Goal: Communication & Community: Answer question/provide support

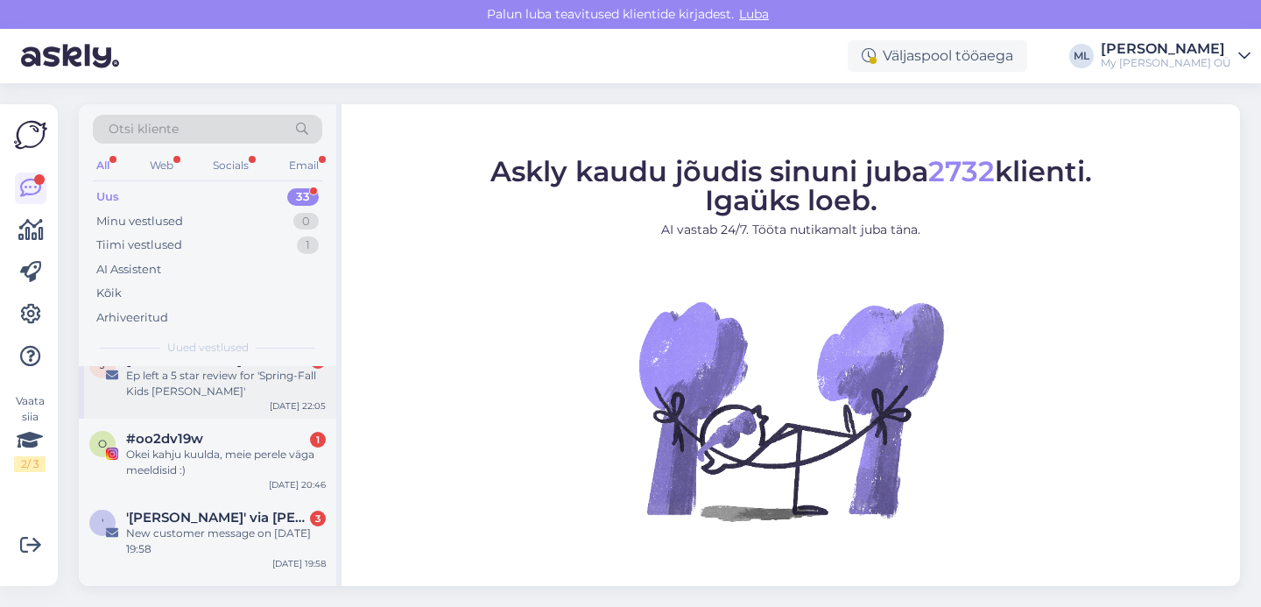
scroll to position [32, 0]
click at [224, 392] on div "Ep left a 5 star review for 'Spring-Fall Kids [PERSON_NAME]'" at bounding box center [226, 378] width 200 height 32
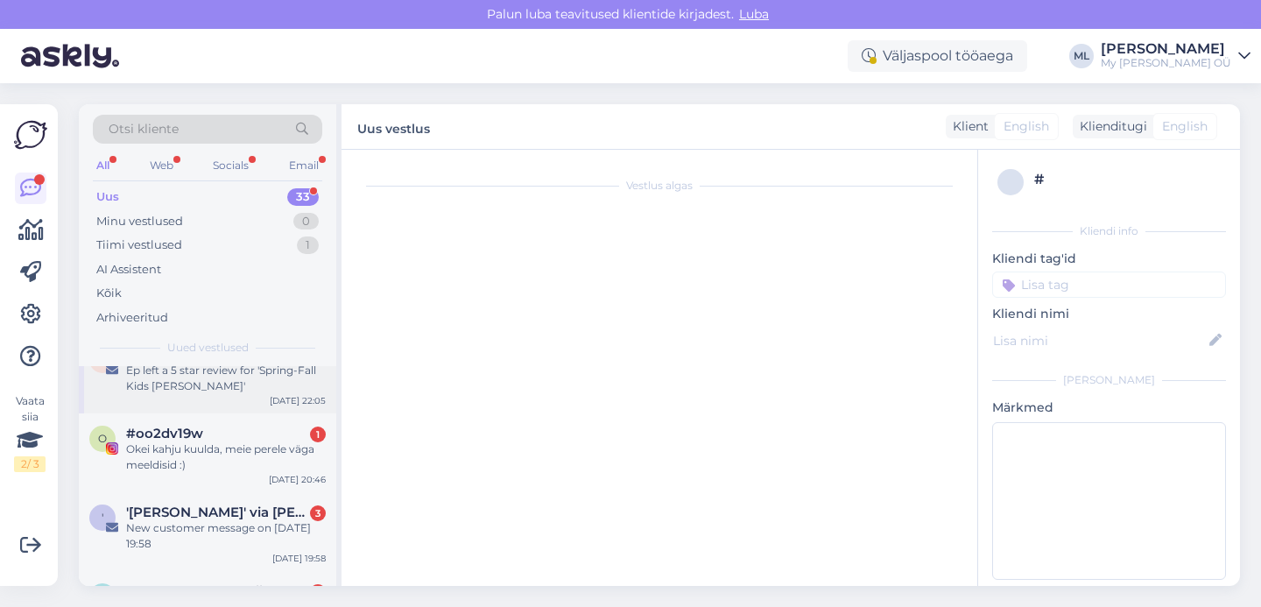
scroll to position [7346, 0]
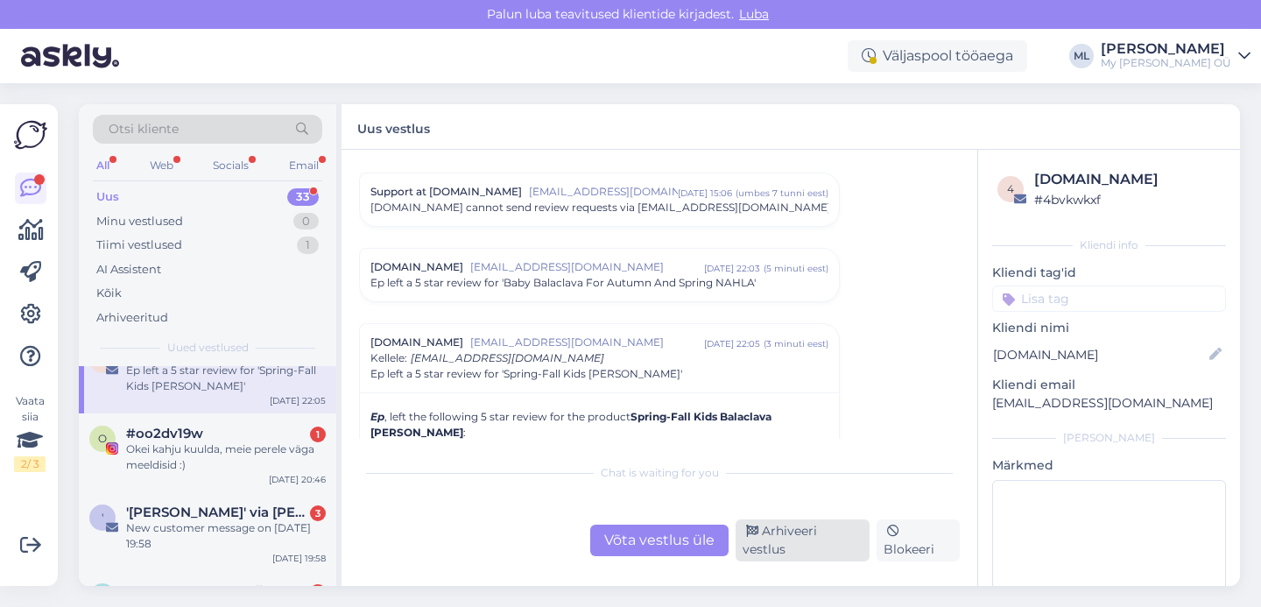
click at [763, 538] on div "Arhiveeri vestlus" at bounding box center [802, 540] width 134 height 42
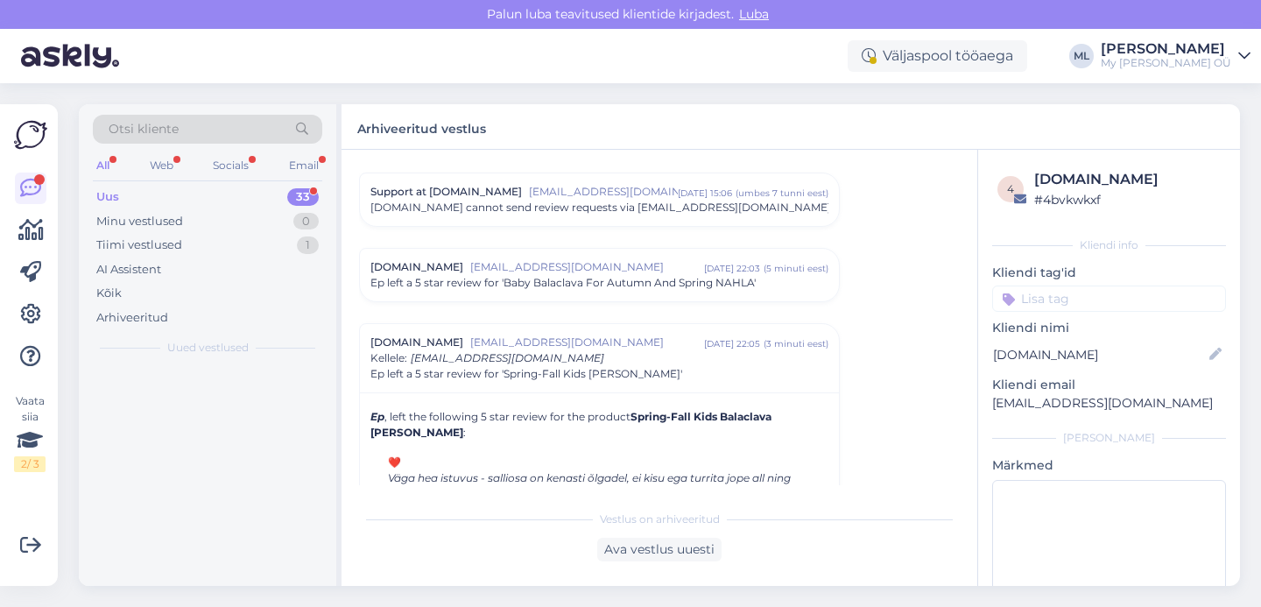
scroll to position [0, 0]
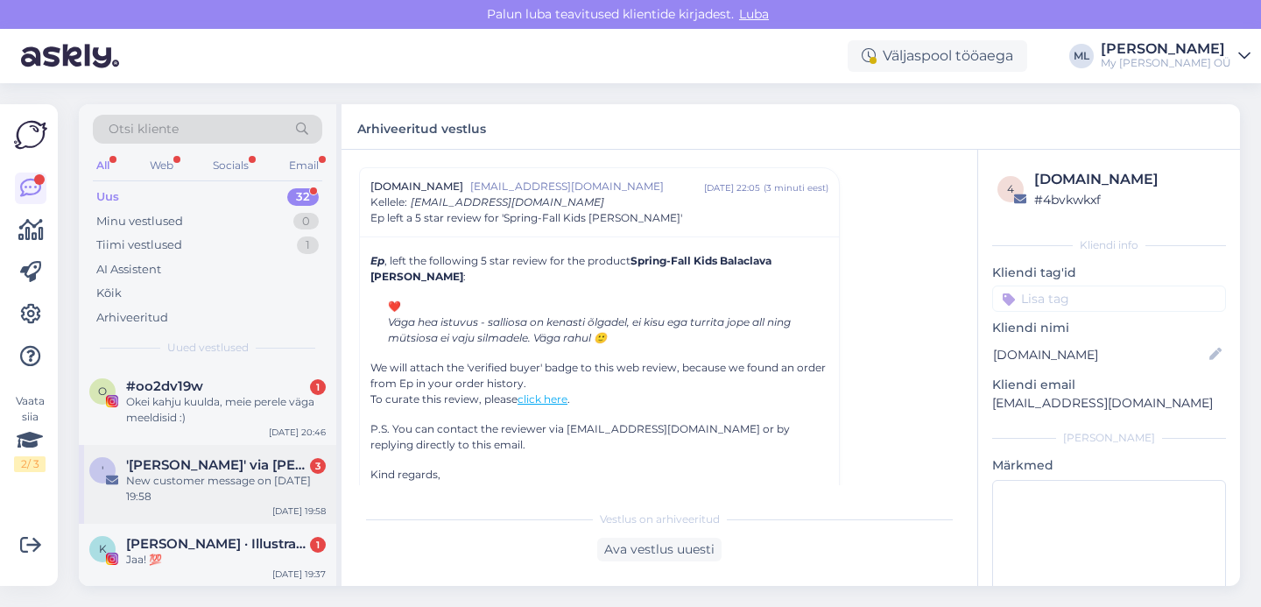
click at [250, 480] on div "New customer message on [DATE] 19:58" at bounding box center [226, 489] width 200 height 32
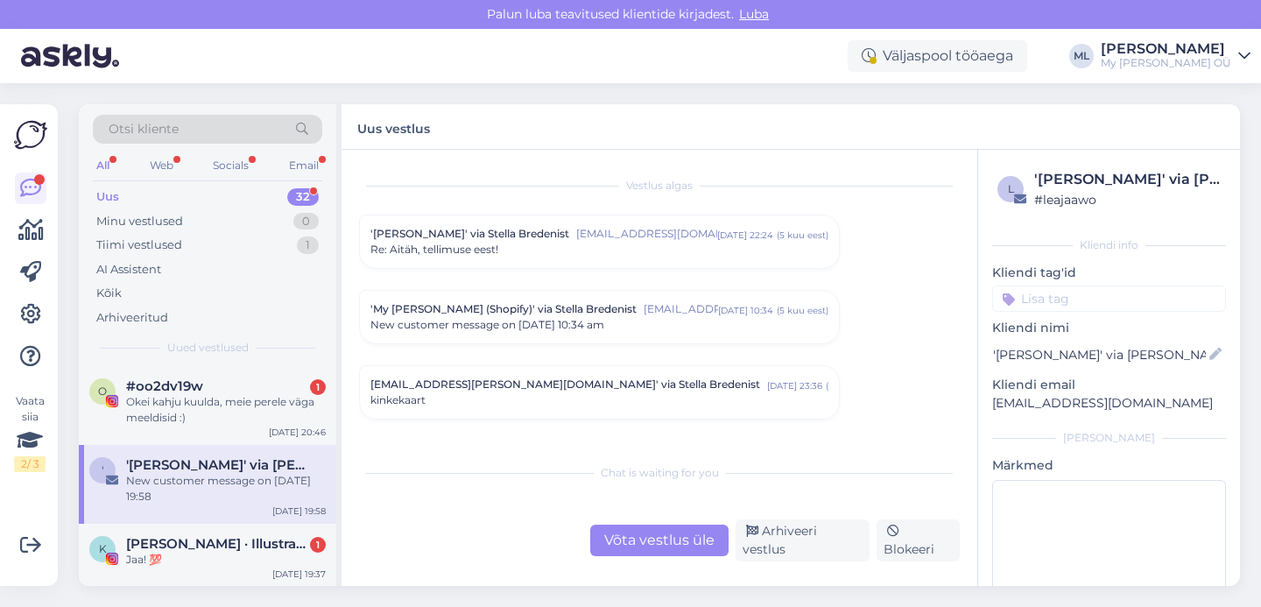
scroll to position [7459, 0]
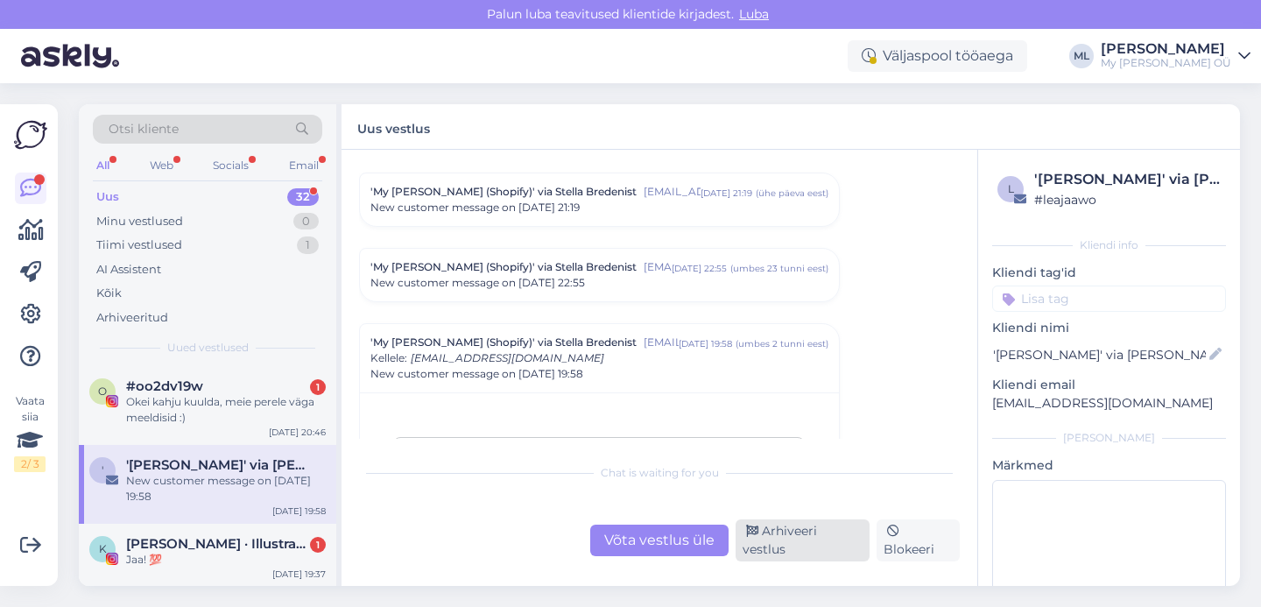
click at [814, 549] on div "Arhiveeri vestlus" at bounding box center [802, 540] width 134 height 42
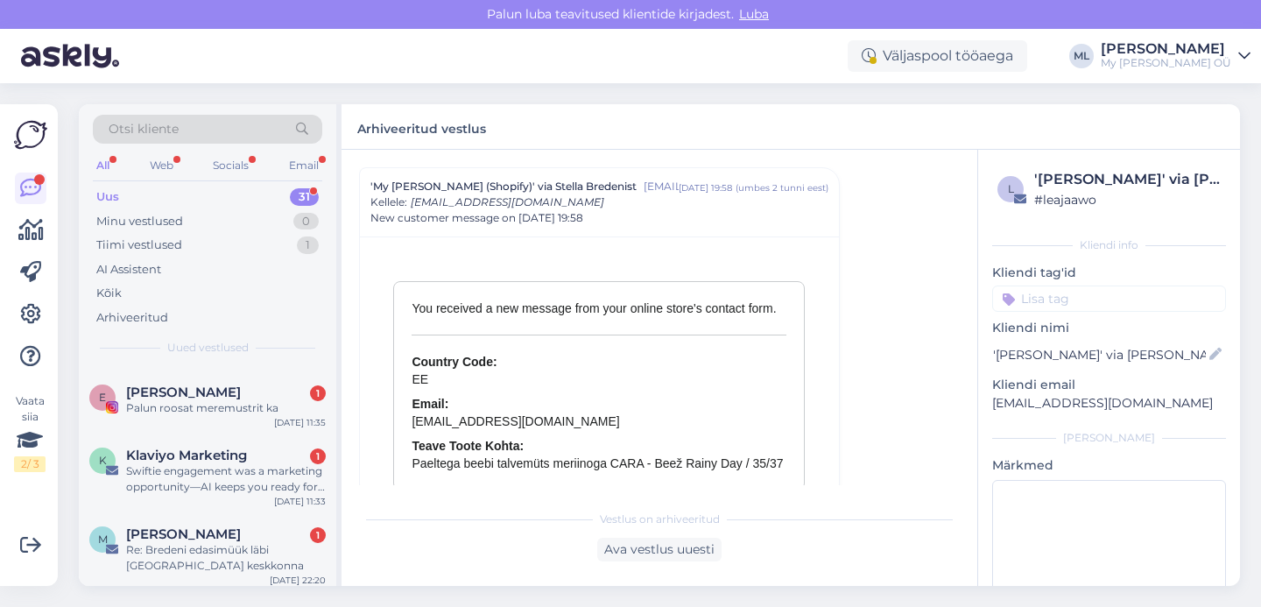
scroll to position [1271, 0]
click at [245, 453] on span "Klaviyo Marketing" at bounding box center [186, 455] width 121 height 16
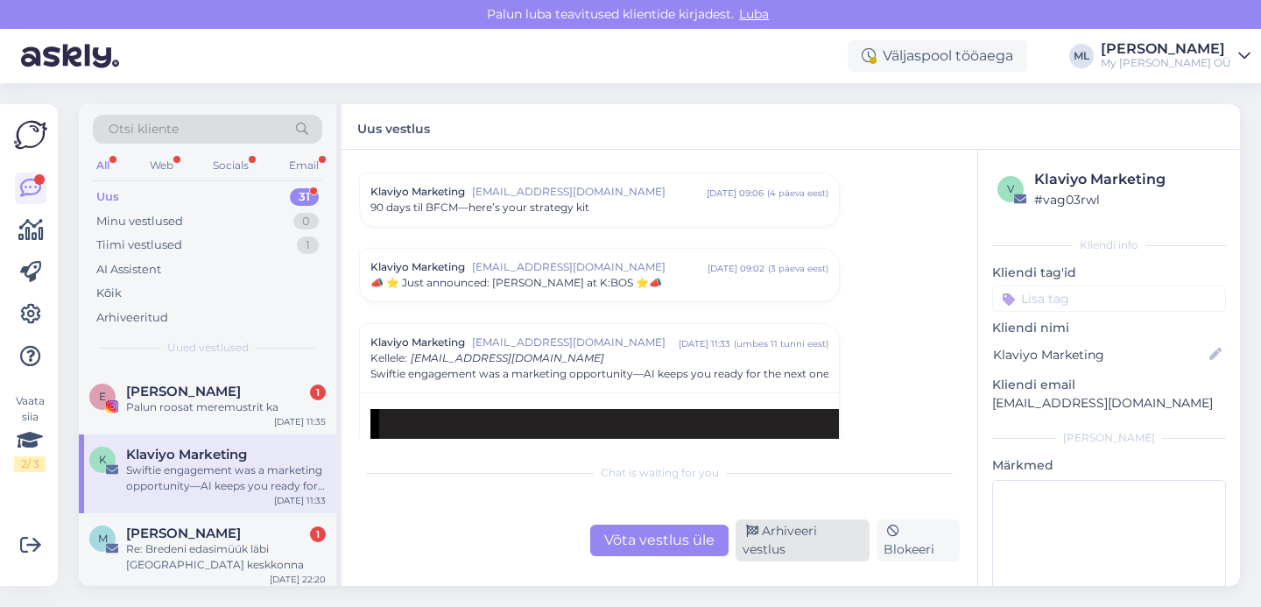
click at [764, 544] on div "Arhiveeri vestlus" at bounding box center [802, 540] width 134 height 42
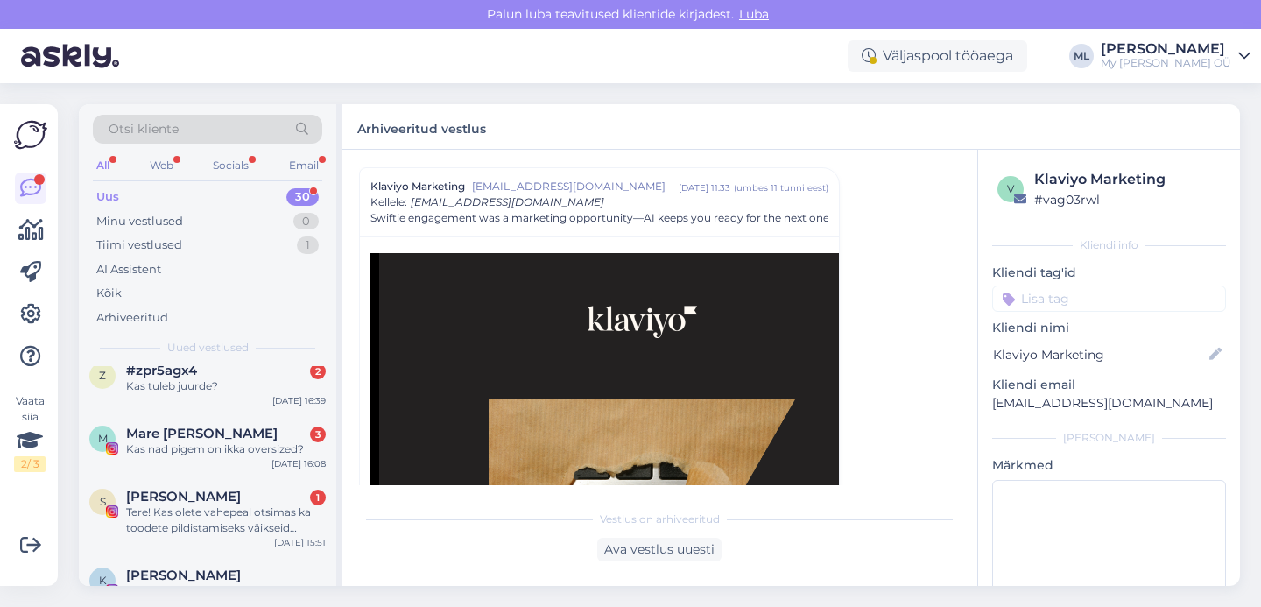
scroll to position [1783, 0]
